Goal: Task Accomplishment & Management: Use online tool/utility

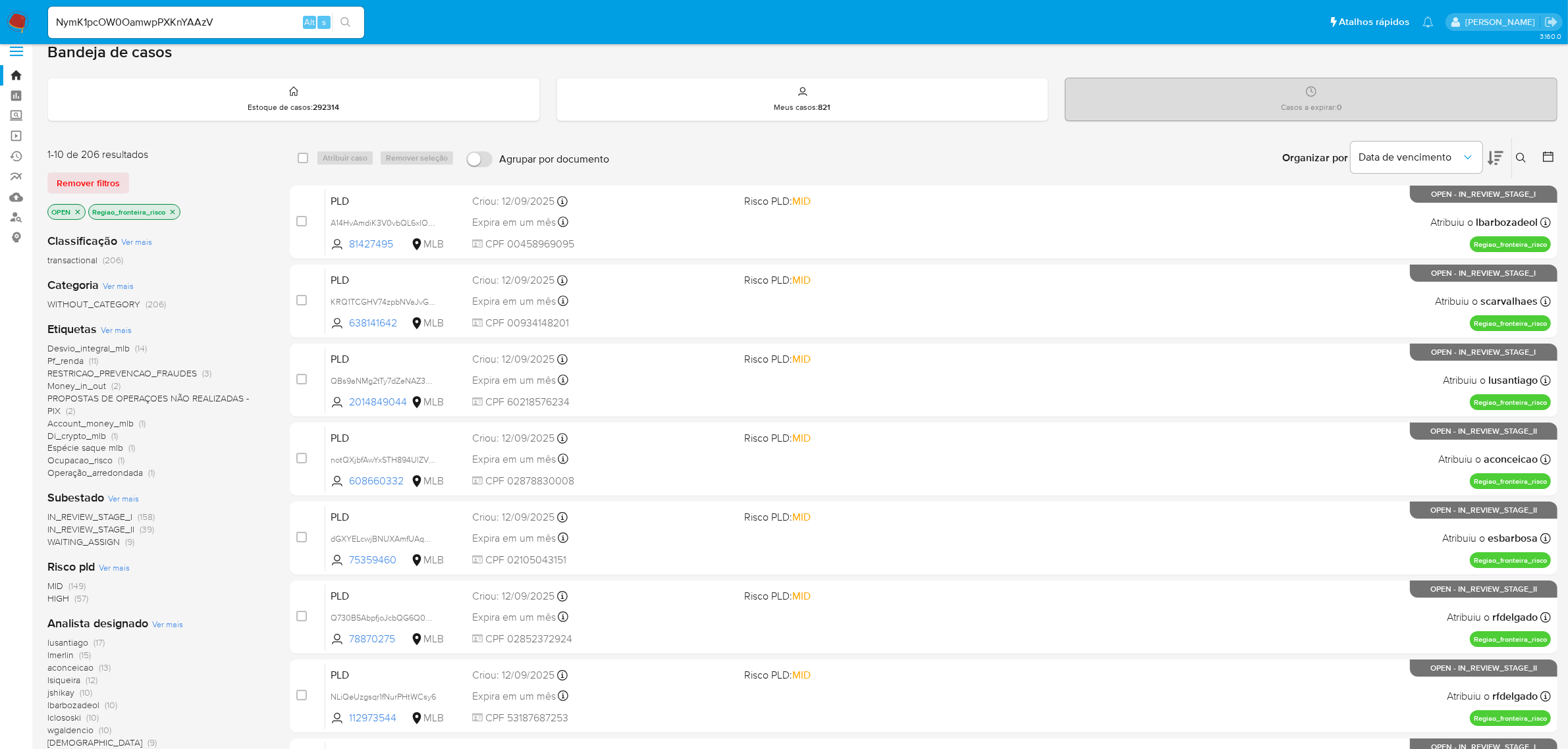
scroll to position [7, 0]
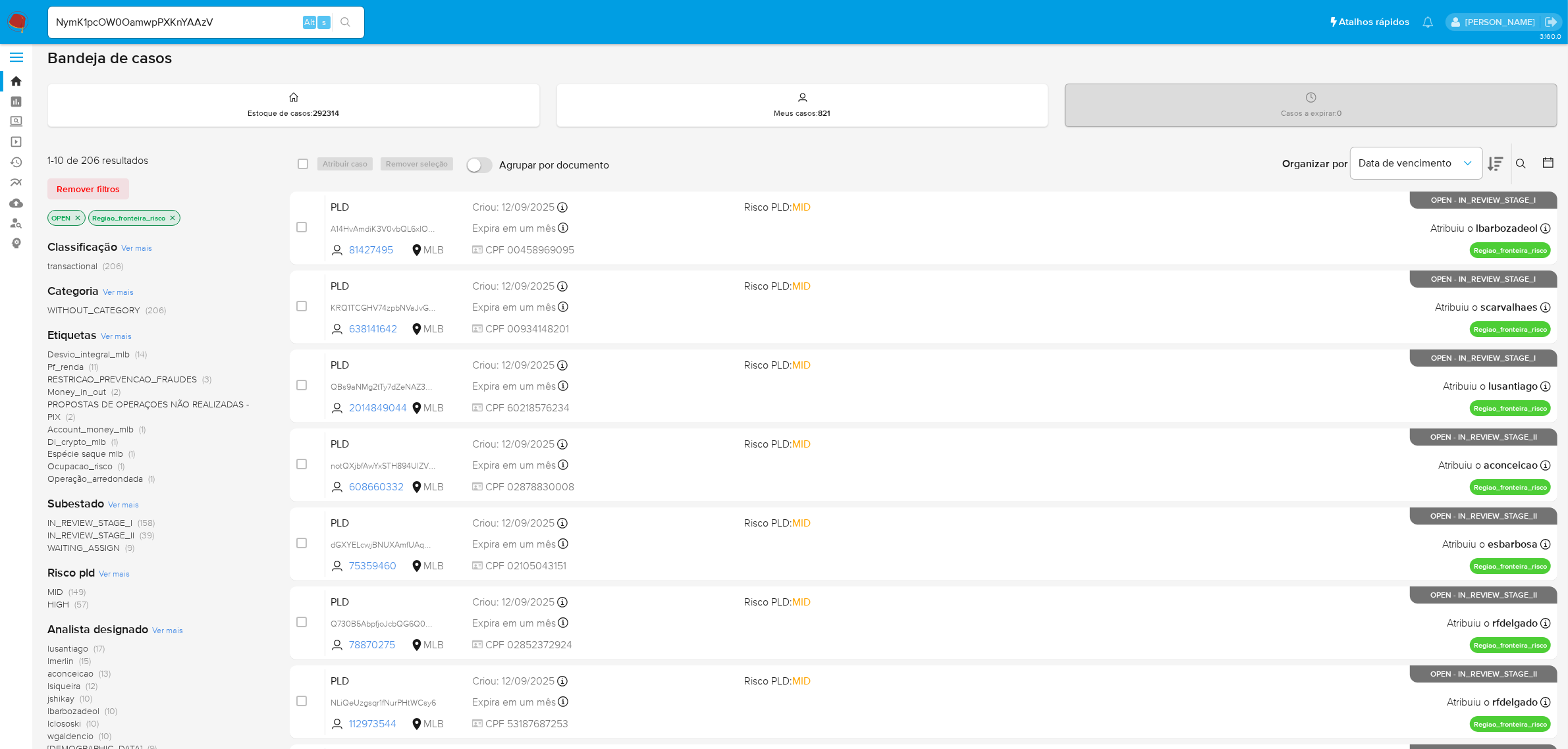
click at [20, 51] on label at bounding box center [16, 57] width 33 height 28
click at [0, 0] on input "checkbox" at bounding box center [0, 0] width 0 height 0
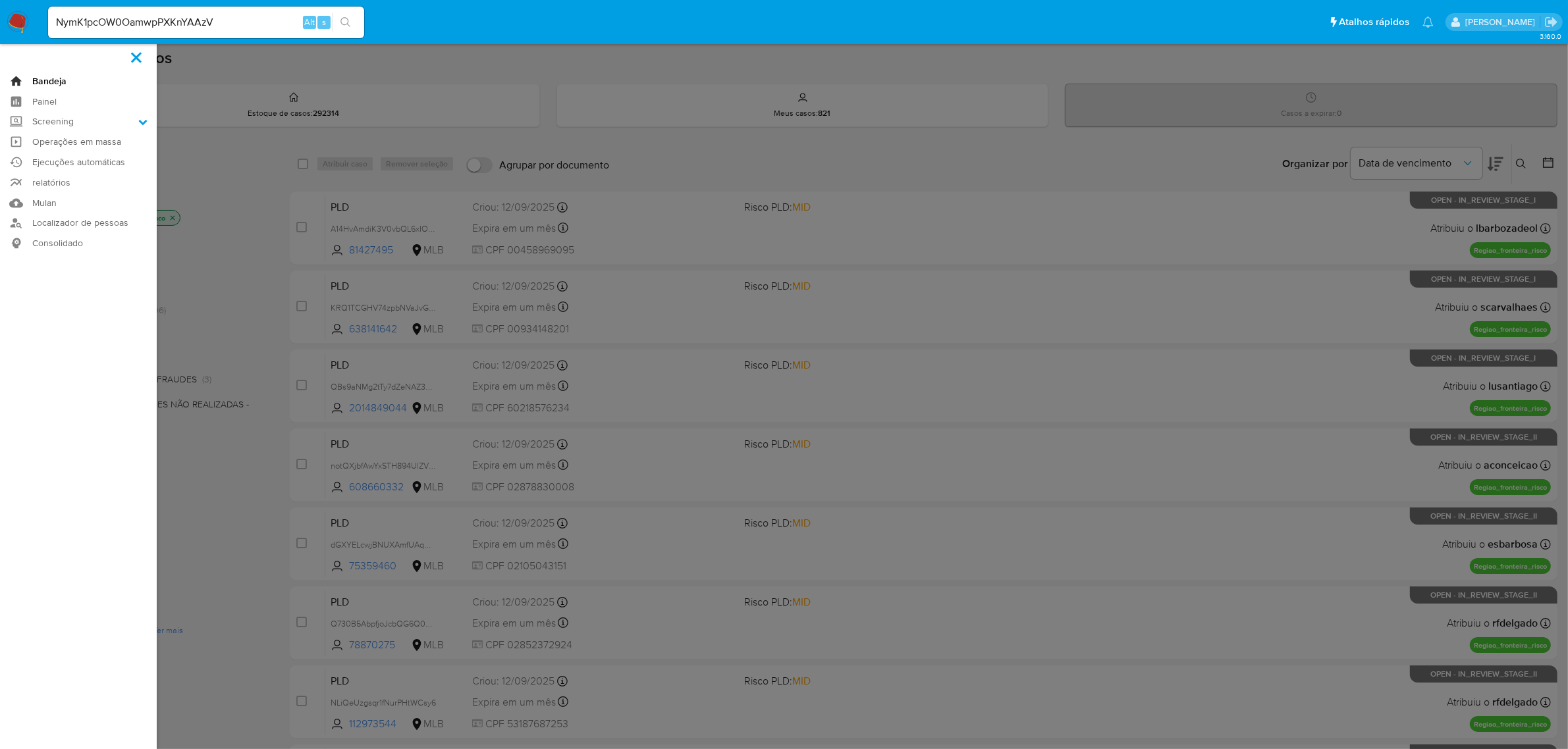
click at [61, 81] on link "Bandeja" at bounding box center [78, 81] width 156 height 20
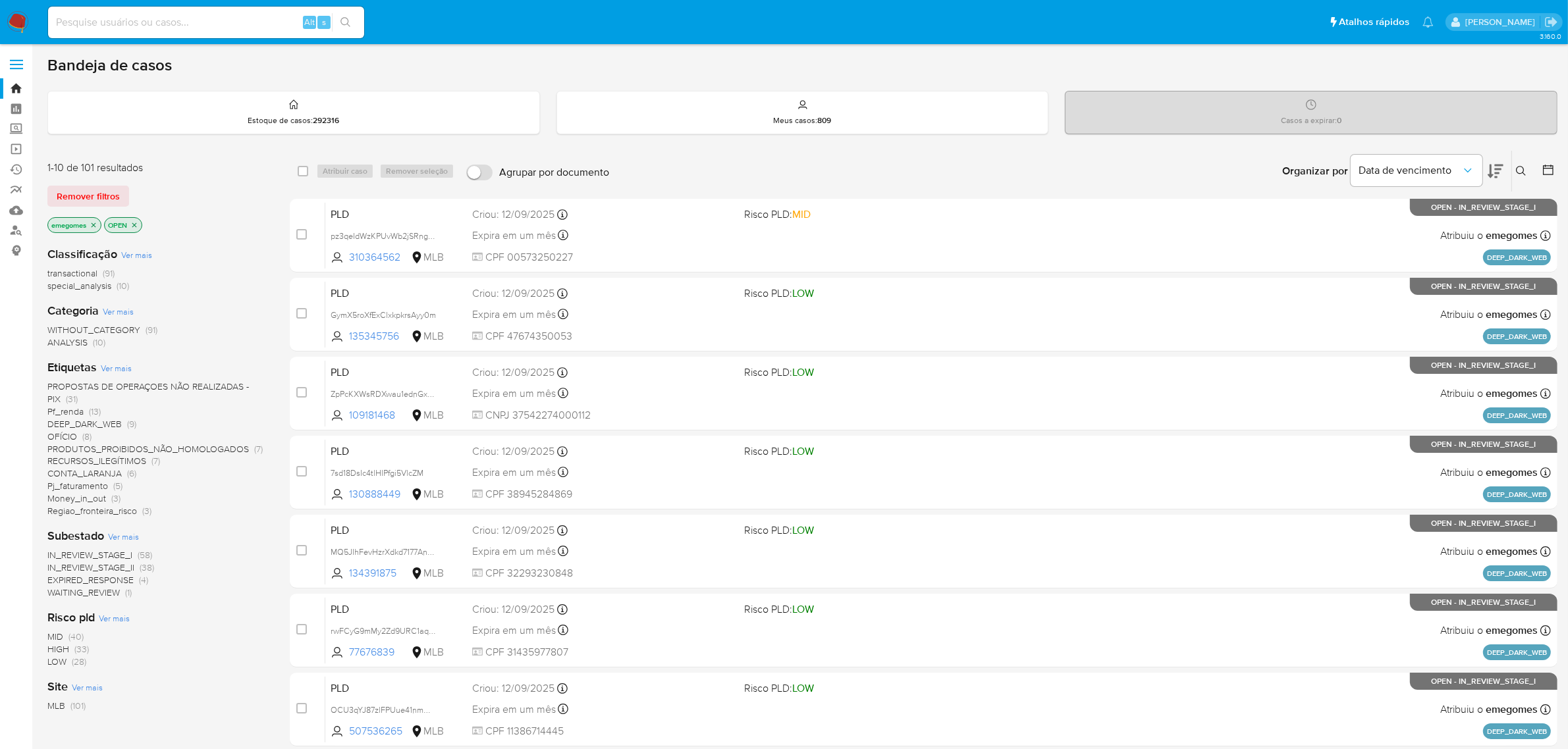
click at [1525, 169] on icon at bounding box center [1522, 171] width 11 height 11
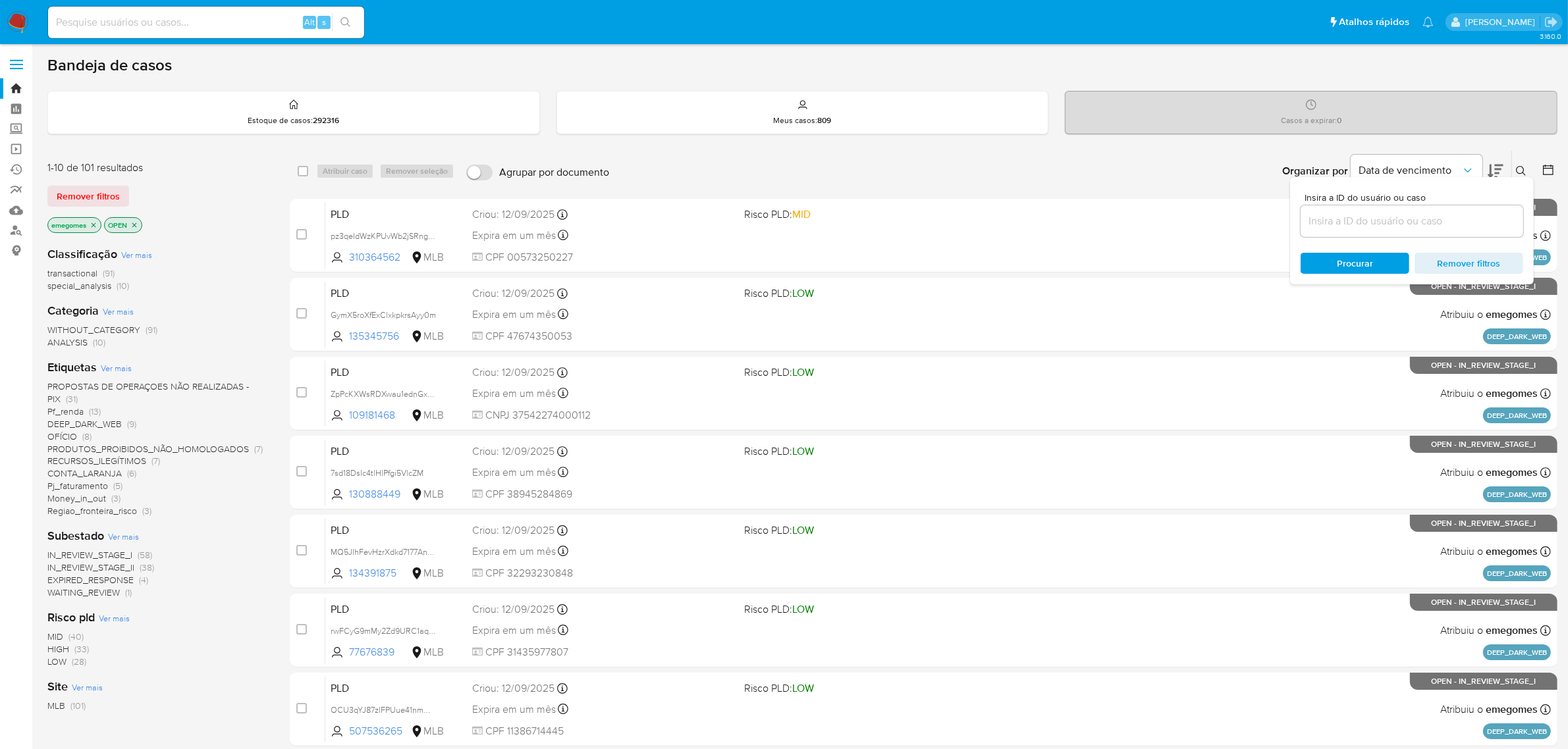
click at [1408, 217] on input at bounding box center [1412, 221] width 223 height 17
type input "HmyB2HLwgJ0Wso2dXMqvn2kU"
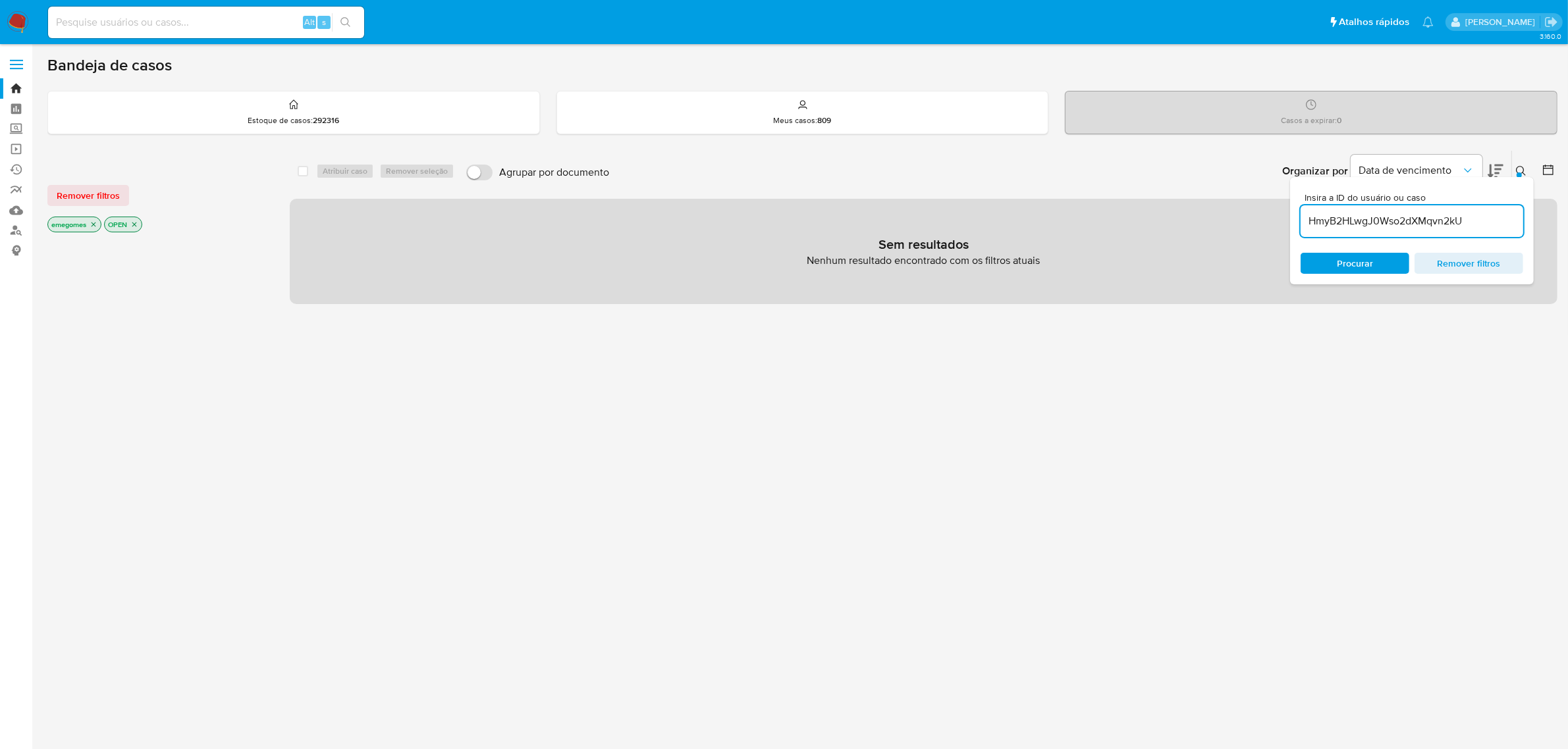
click at [89, 228] on p "emegomes" at bounding box center [75, 225] width 52 height 15
click at [90, 227] on icon "close-filter" at bounding box center [93, 225] width 8 height 8
click at [80, 223] on icon "close-filter" at bounding box center [78, 225] width 8 height 8
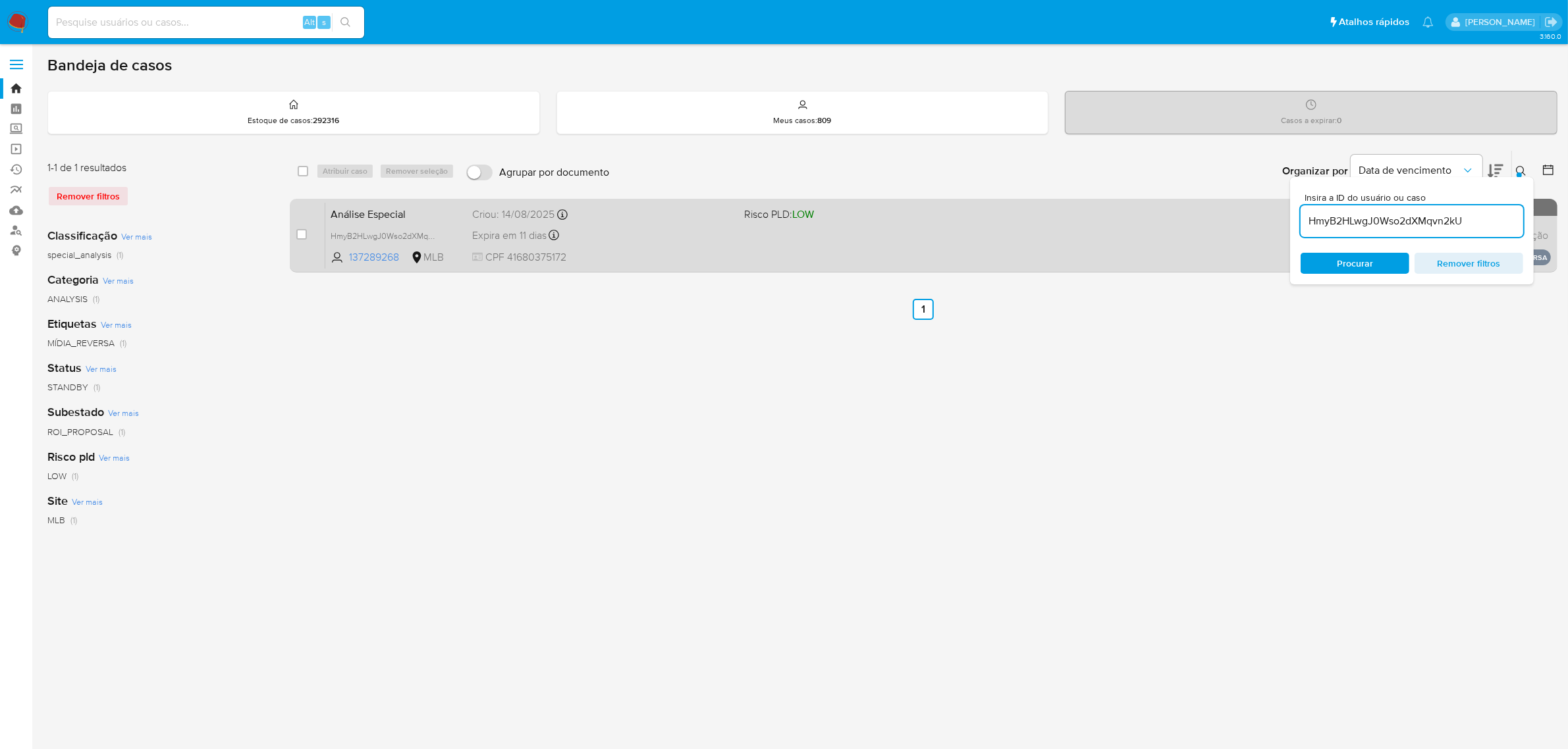
click at [296, 237] on span at bounding box center [302, 234] width 11 height 11
click at [300, 234] on input "checkbox" at bounding box center [302, 234] width 11 height 11
checkbox input "true"
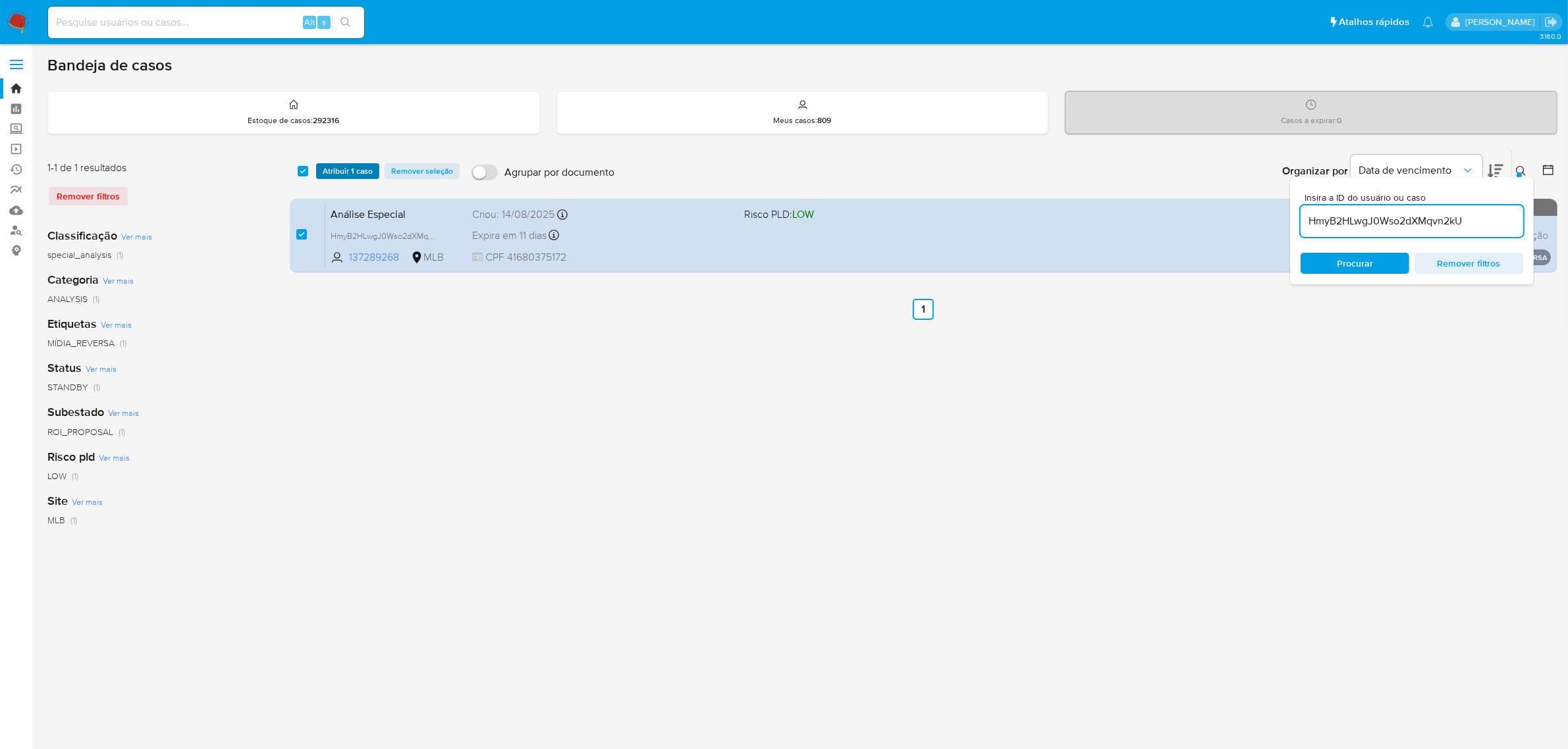
click at [351, 172] on span "Atribuir 1 caso" at bounding box center [348, 171] width 50 height 13
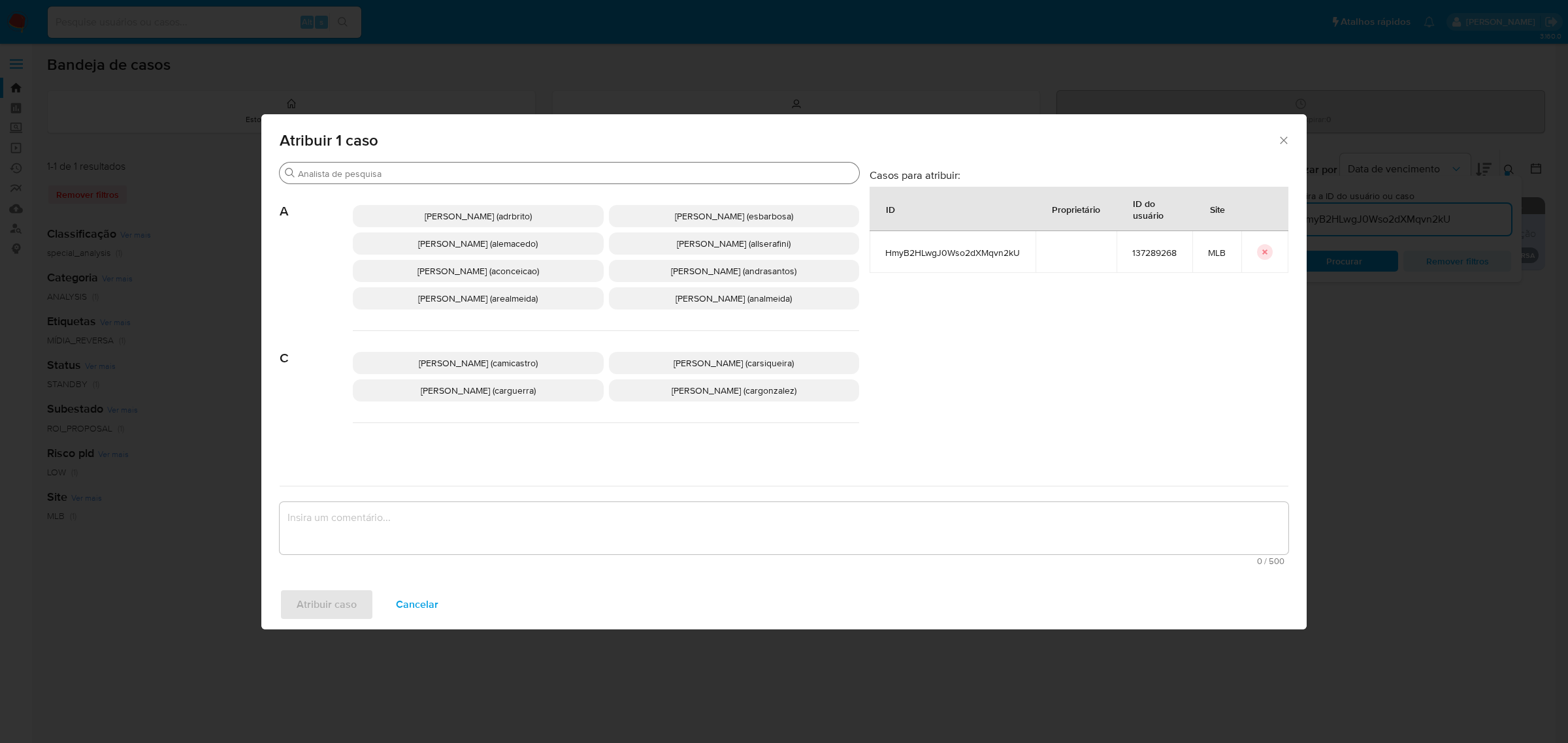
click at [405, 177] on input "Buscar" at bounding box center [576, 174] width 556 height 12
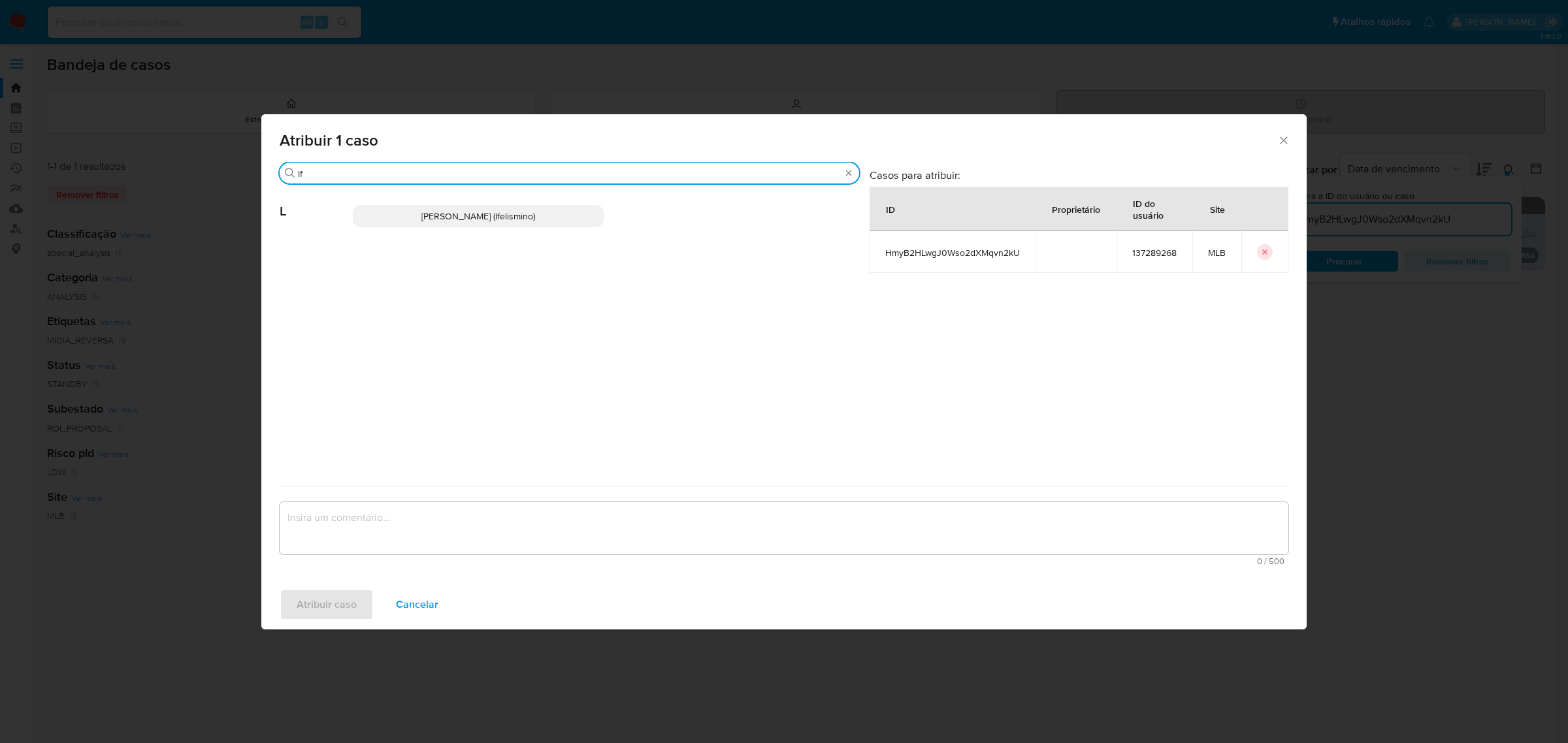
type input "lf"
click at [455, 214] on span "Laisa Lopes Andrade (lfelismino)" at bounding box center [478, 216] width 114 height 13
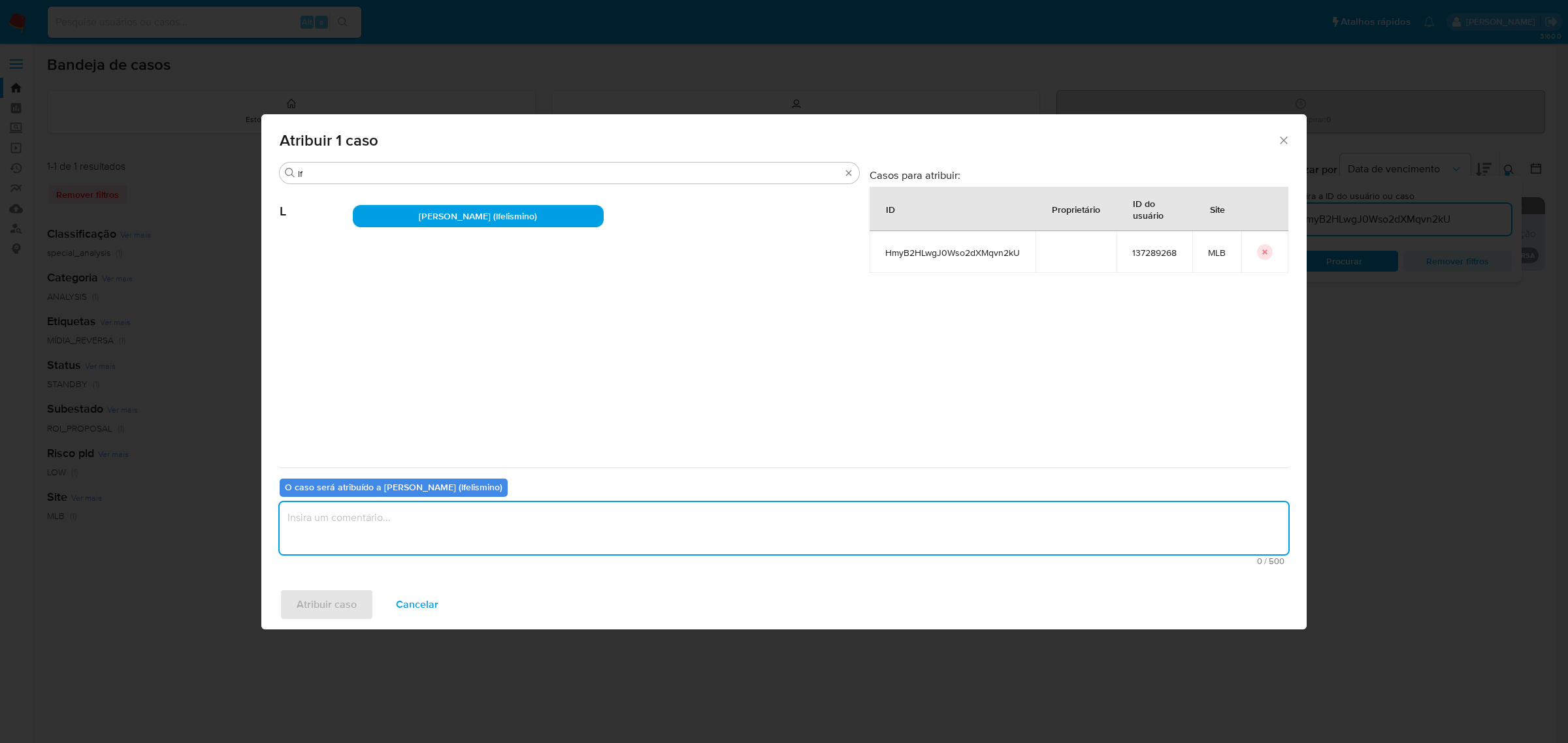
click at [402, 519] on textarea "assign-modal" at bounding box center [784, 528] width 1008 height 52
type textarea "."
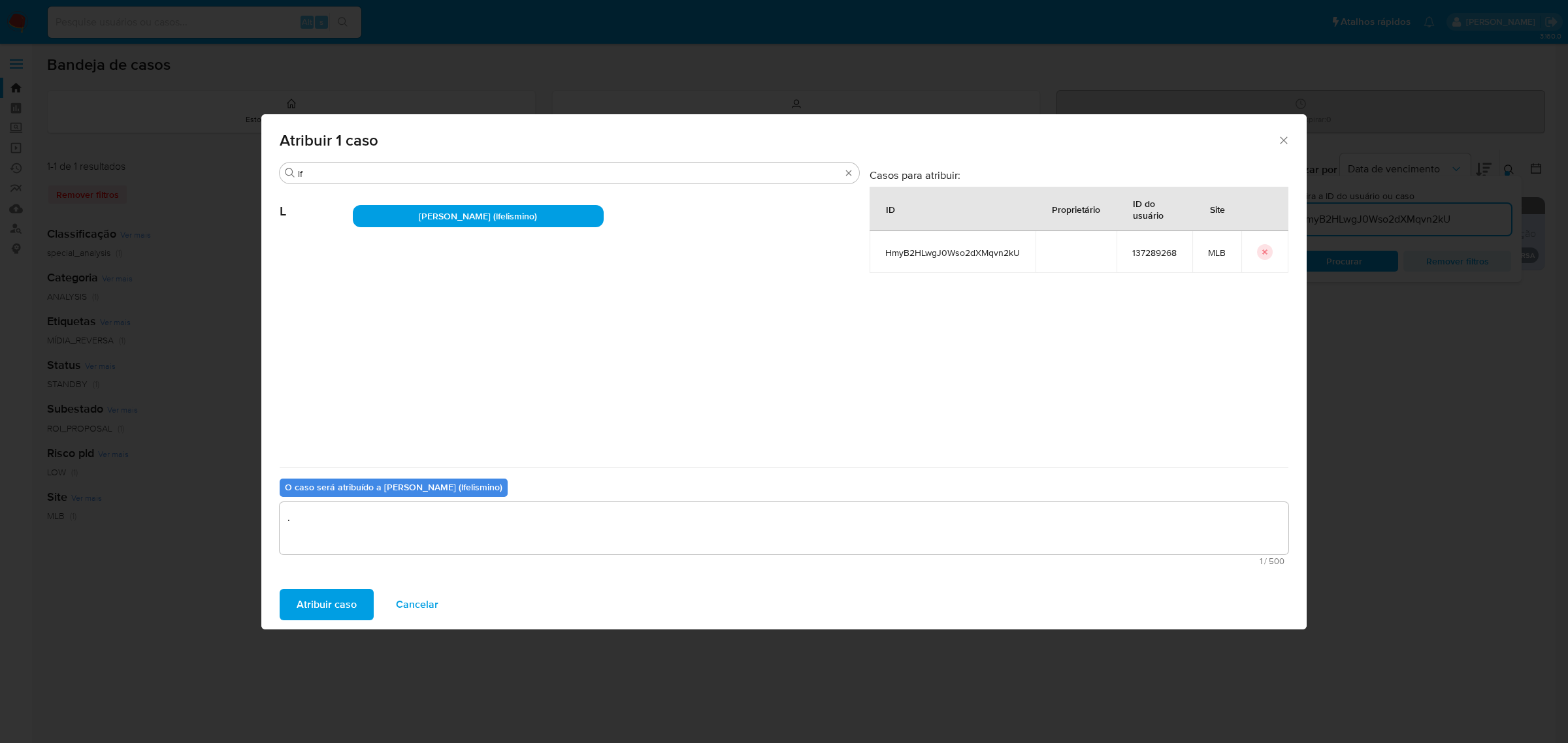
click at [341, 591] on span "Atribuir caso" at bounding box center [326, 605] width 60 height 29
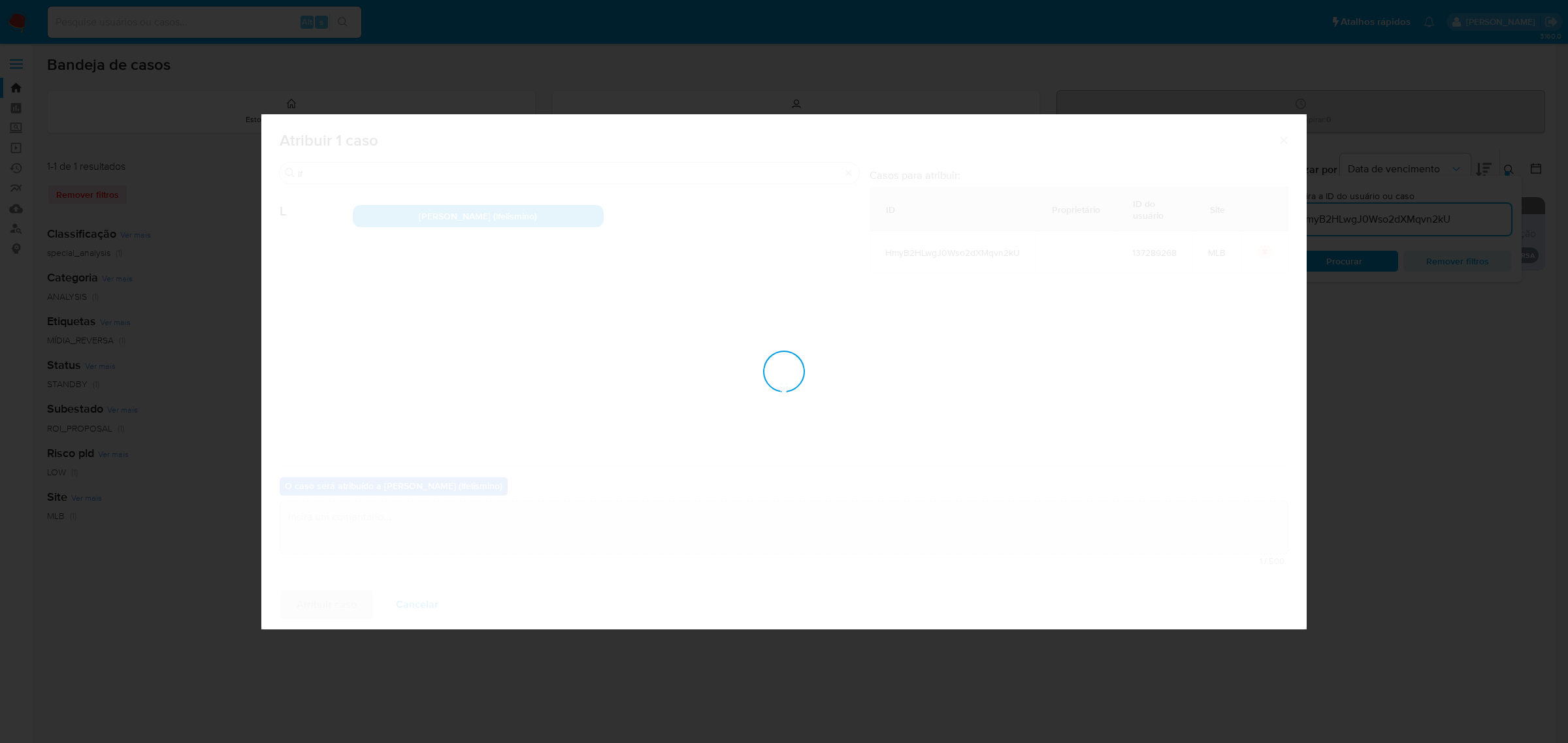
checkbox input "false"
